Goal: Transaction & Acquisition: Purchase product/service

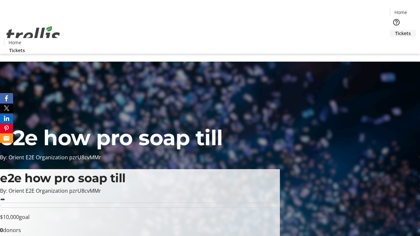
click at [395, 30] on span "Tickets" at bounding box center [403, 33] width 16 height 7
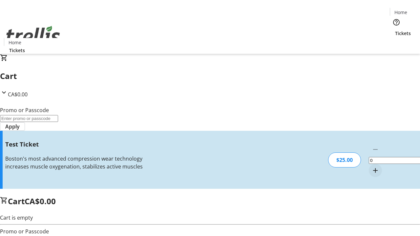
click at [372, 167] on mat-icon "Increment by one" at bounding box center [376, 171] width 8 height 8
type input "1"
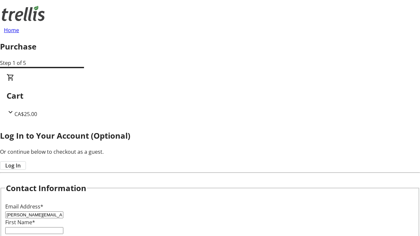
type input "[PERSON_NAME][EMAIL_ADDRESS][DOMAIN_NAME]"
type input "[PERSON_NAME]"
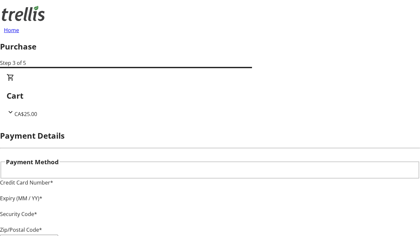
type input "V1Y 0C2"
